Goal: Check status: Check status

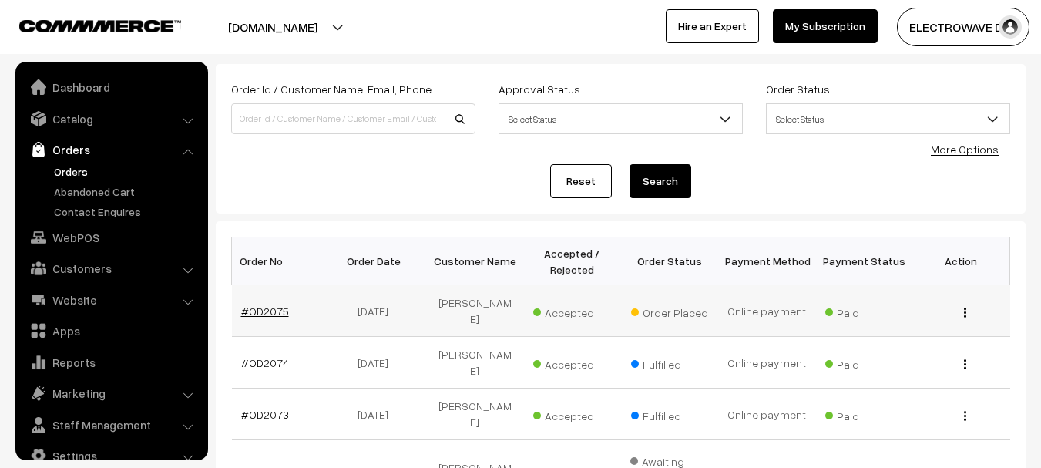
scroll to position [25, 0]
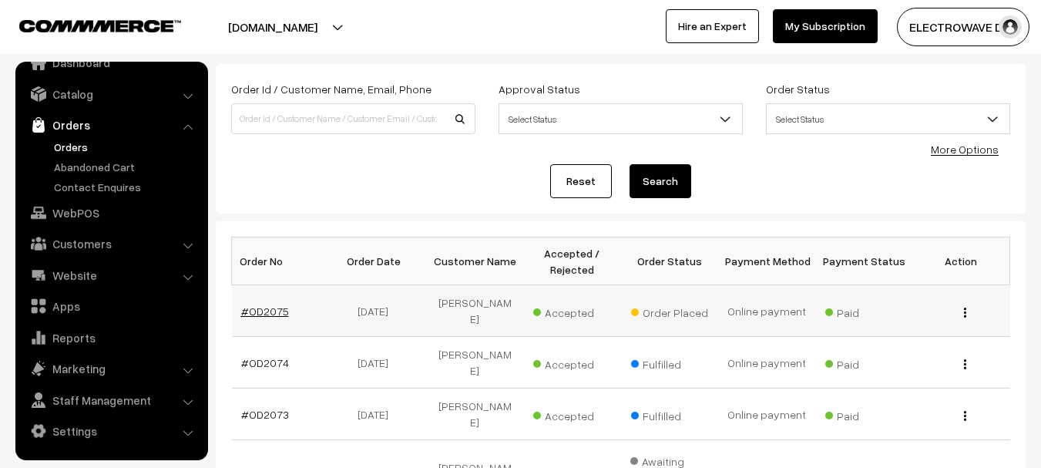
click at [274, 304] on link "#OD2075" at bounding box center [265, 310] width 48 height 13
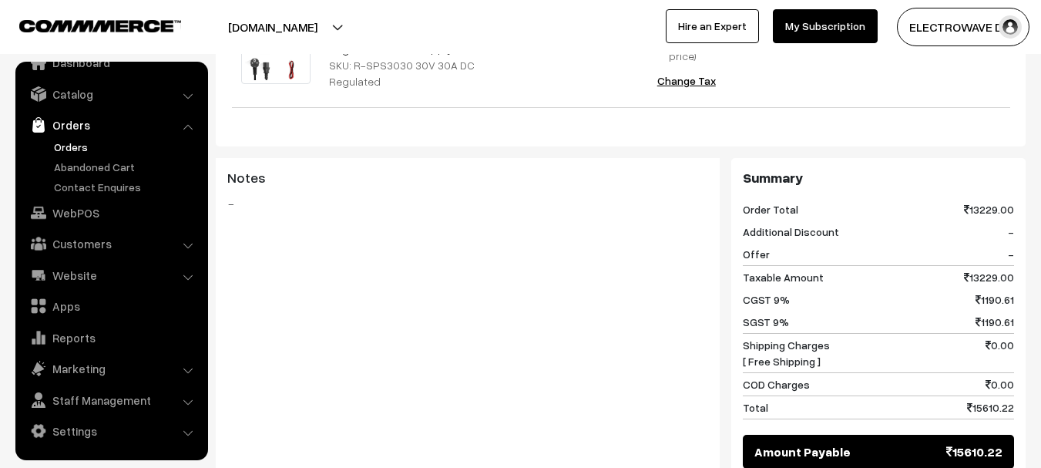
scroll to position [693, 0]
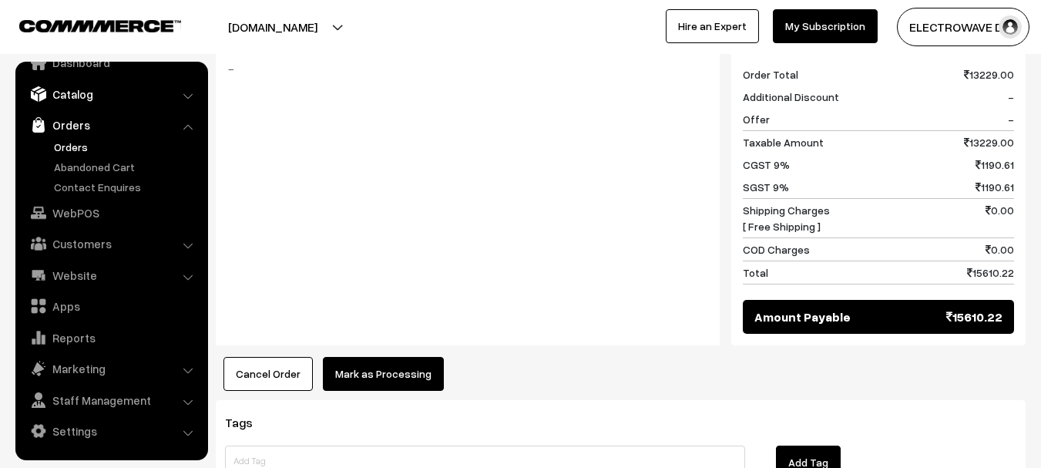
click at [98, 89] on link "Catalog" at bounding box center [110, 94] width 183 height 28
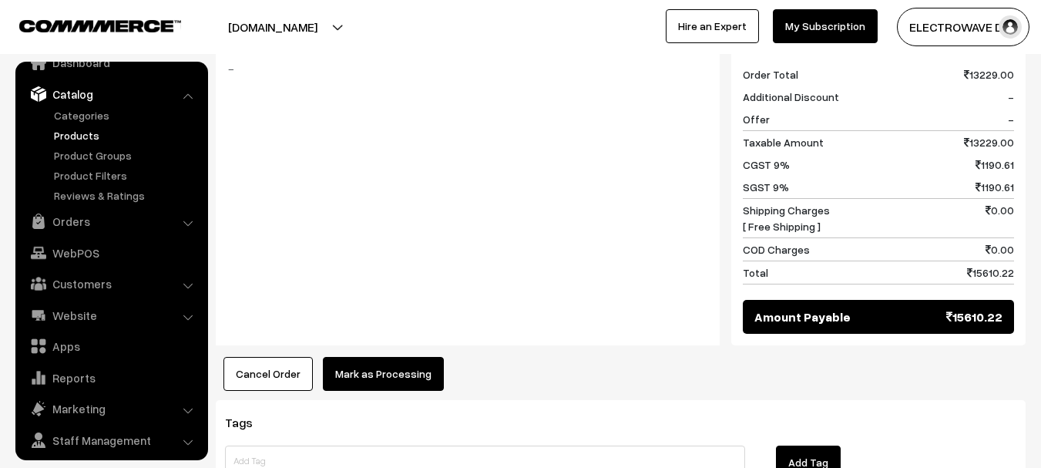
click at [72, 137] on link "Products" at bounding box center [126, 135] width 153 height 16
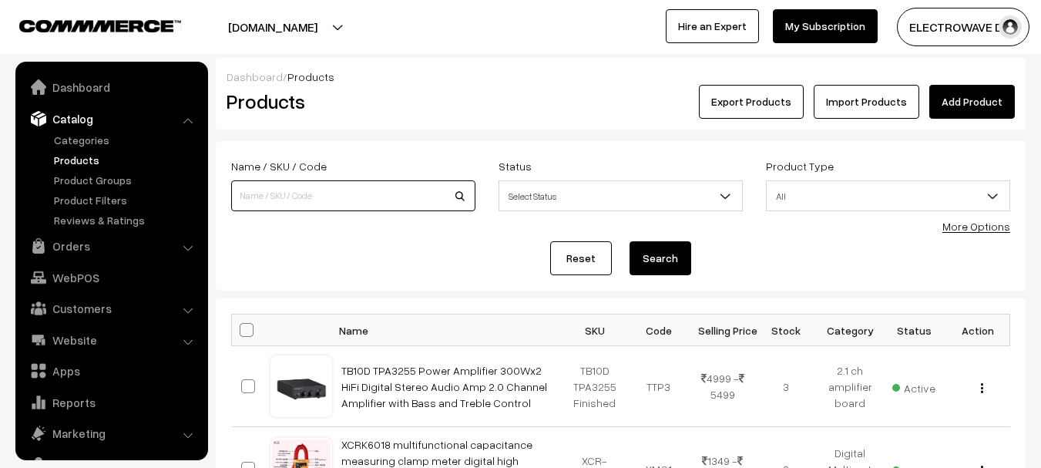
drag, startPoint x: 0, startPoint y: 0, endPoint x: 289, endPoint y: 189, distance: 345.1
click at [289, 189] on input at bounding box center [353, 195] width 244 height 31
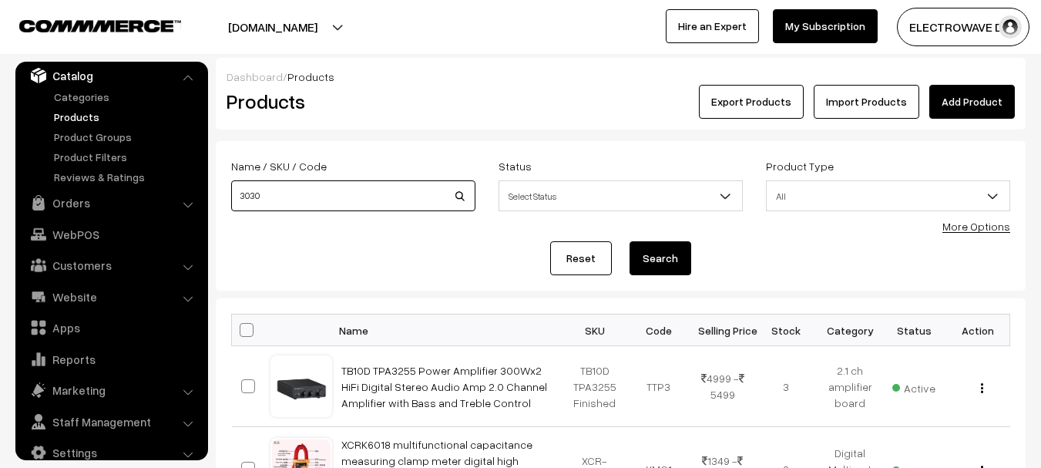
type input "3030"
click at [629, 241] on button "Search" at bounding box center [660, 258] width 62 height 34
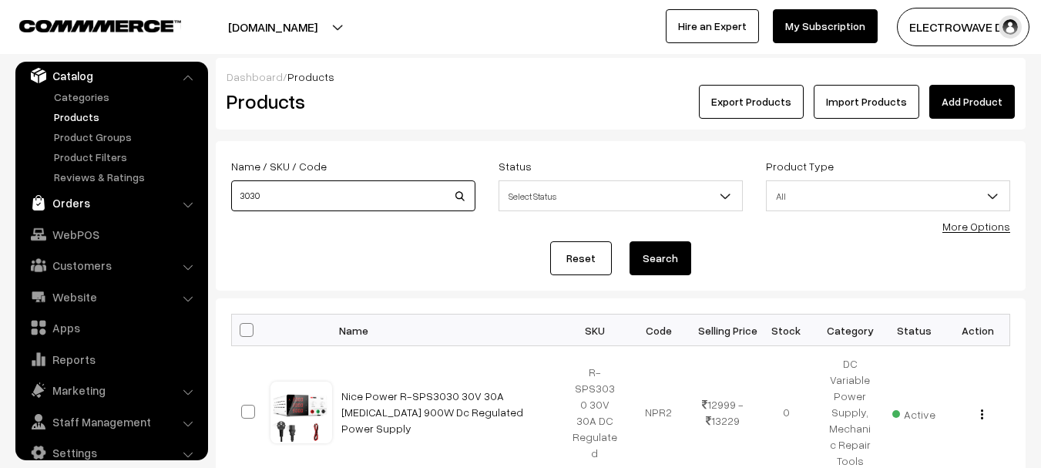
click at [183, 199] on body "Thank you for showing interest. Our team will call you shortly. Close [DOMAIN_N…" at bounding box center [520, 308] width 1041 height 617
type input "305"
click at [629, 241] on button "Search" at bounding box center [660, 258] width 62 height 34
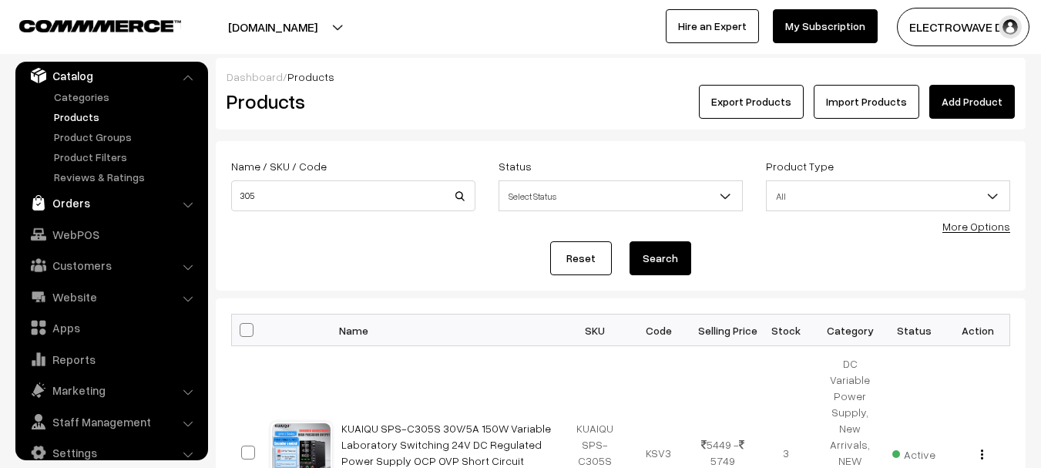
click at [73, 202] on link "Orders" at bounding box center [110, 203] width 183 height 28
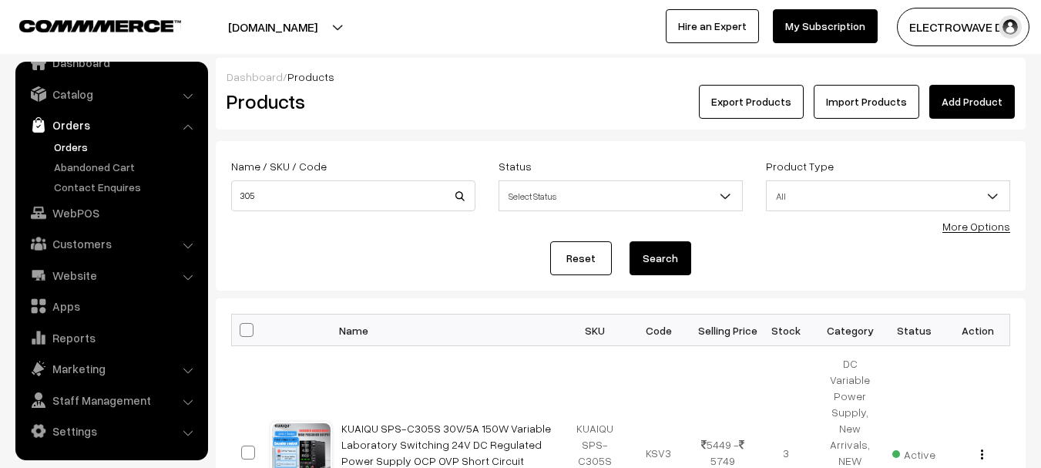
click at [78, 144] on link "Orders" at bounding box center [126, 147] width 153 height 16
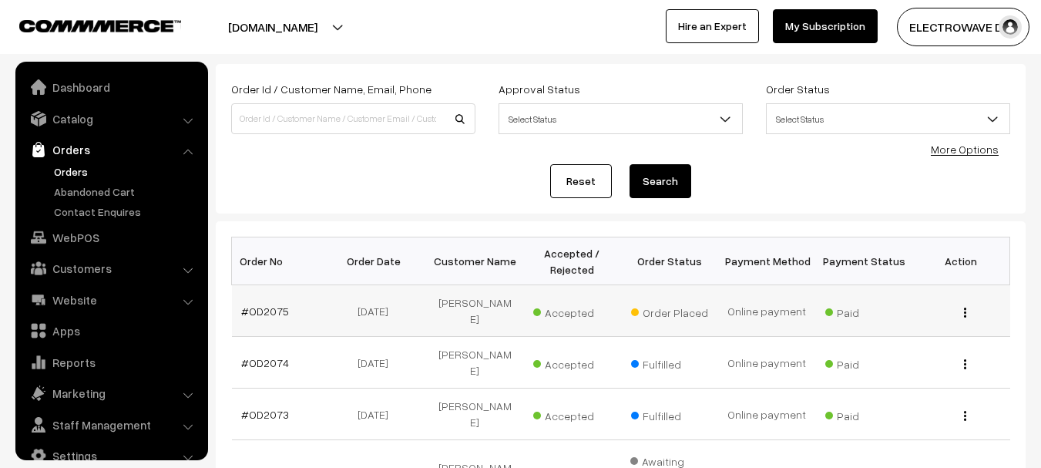
scroll to position [25, 0]
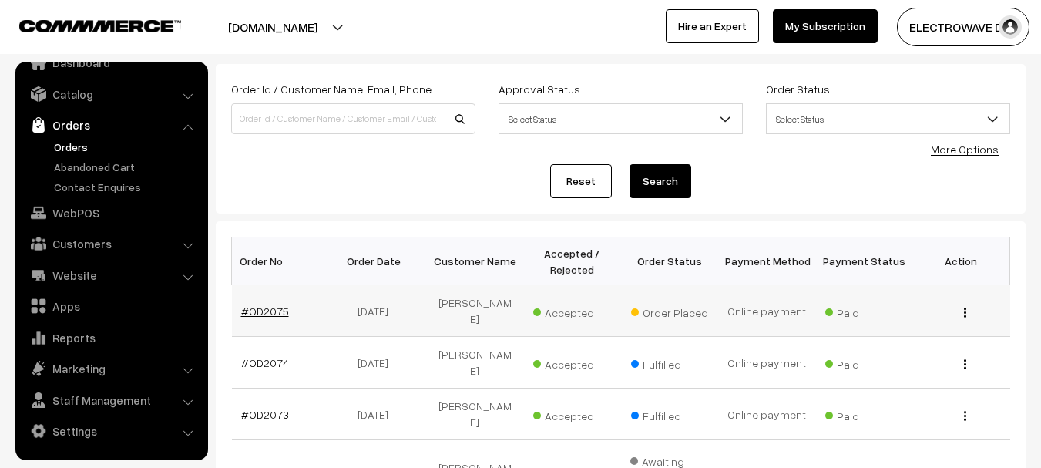
click at [250, 304] on link "#OD2075" at bounding box center [265, 310] width 48 height 13
